Goal: Transaction & Acquisition: Purchase product/service

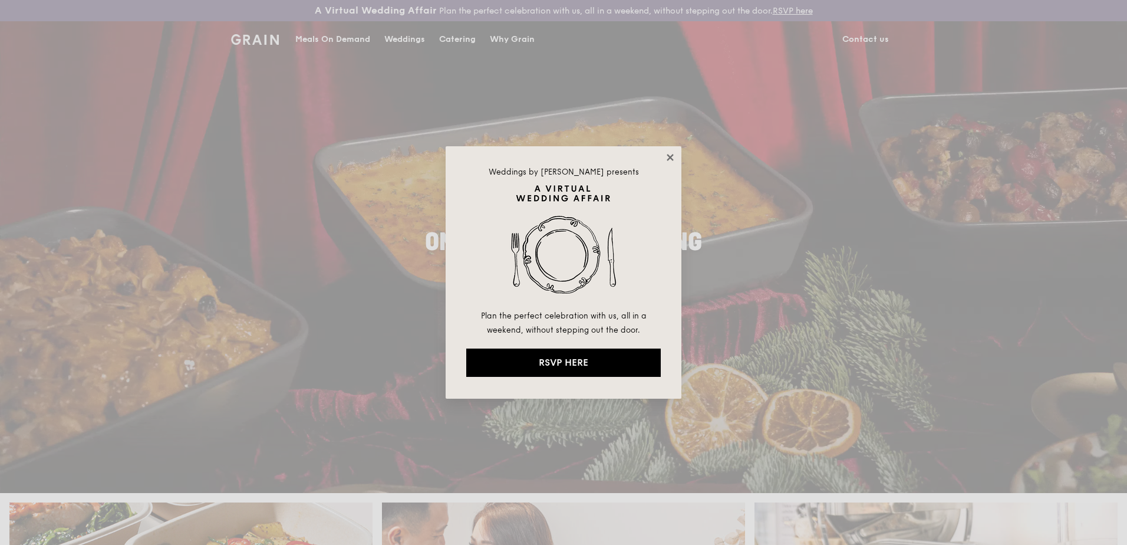
click at [669, 160] on icon at bounding box center [670, 157] width 11 height 11
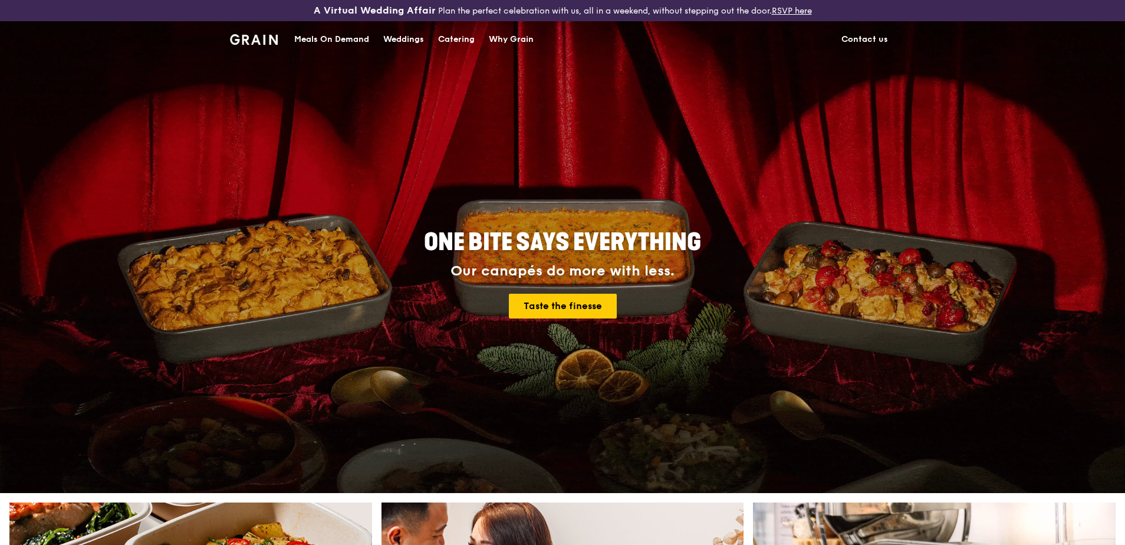
click at [330, 36] on div "Meals On Demand" at bounding box center [331, 39] width 75 height 35
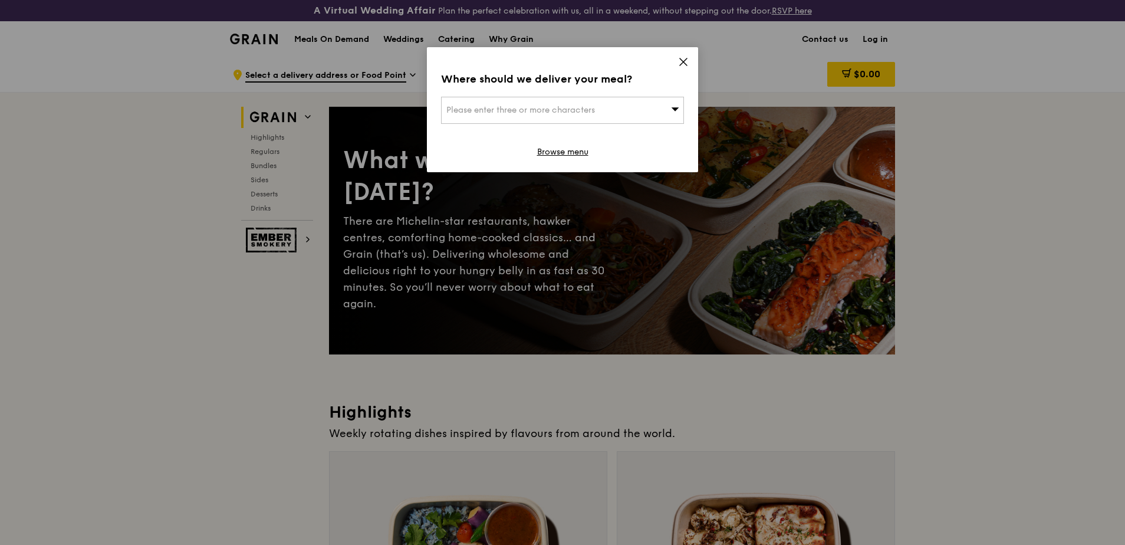
click at [647, 109] on div "Please enter three or more characters" at bounding box center [562, 110] width 243 height 27
